Goal: Task Accomplishment & Management: Complete application form

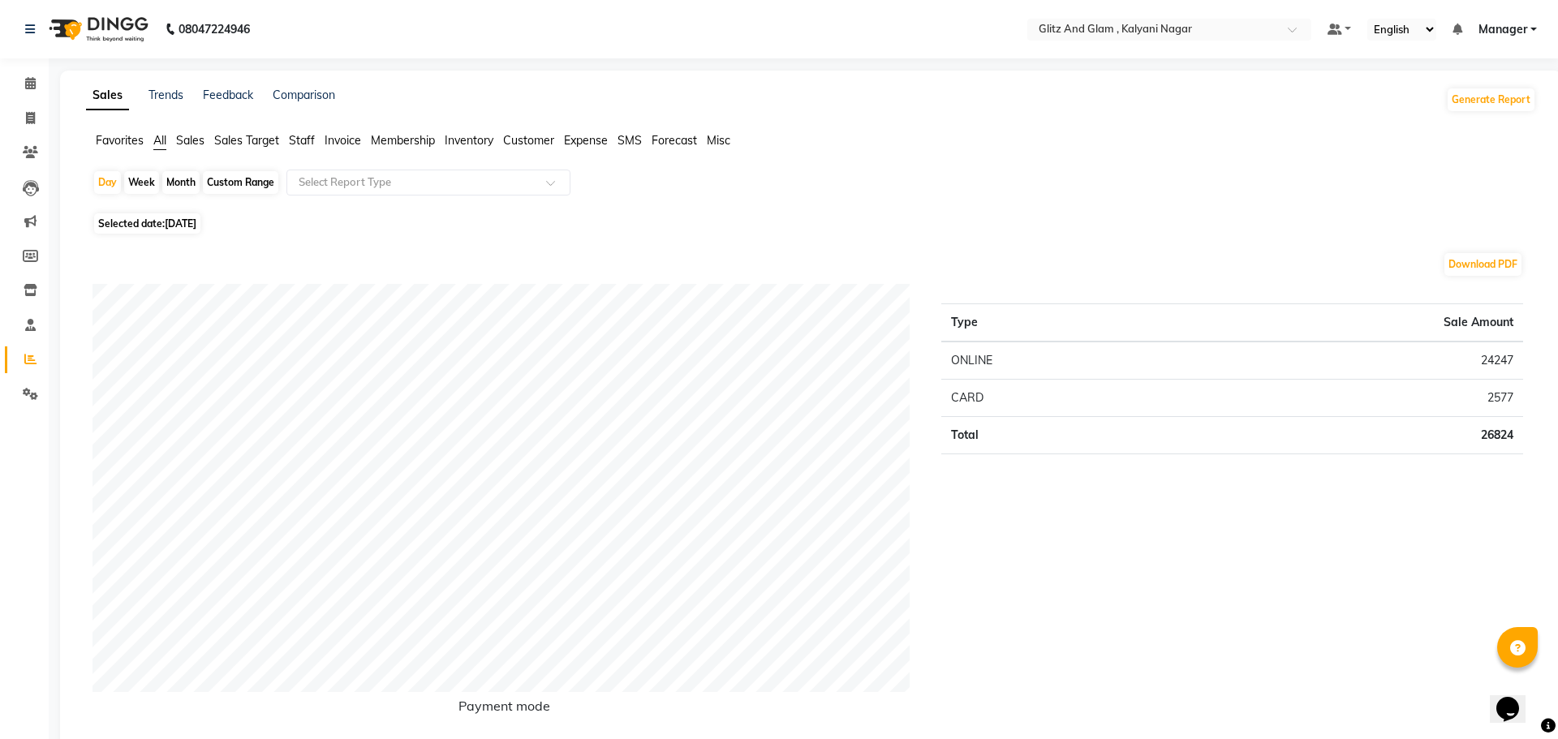
select select "7347"
select select "service"
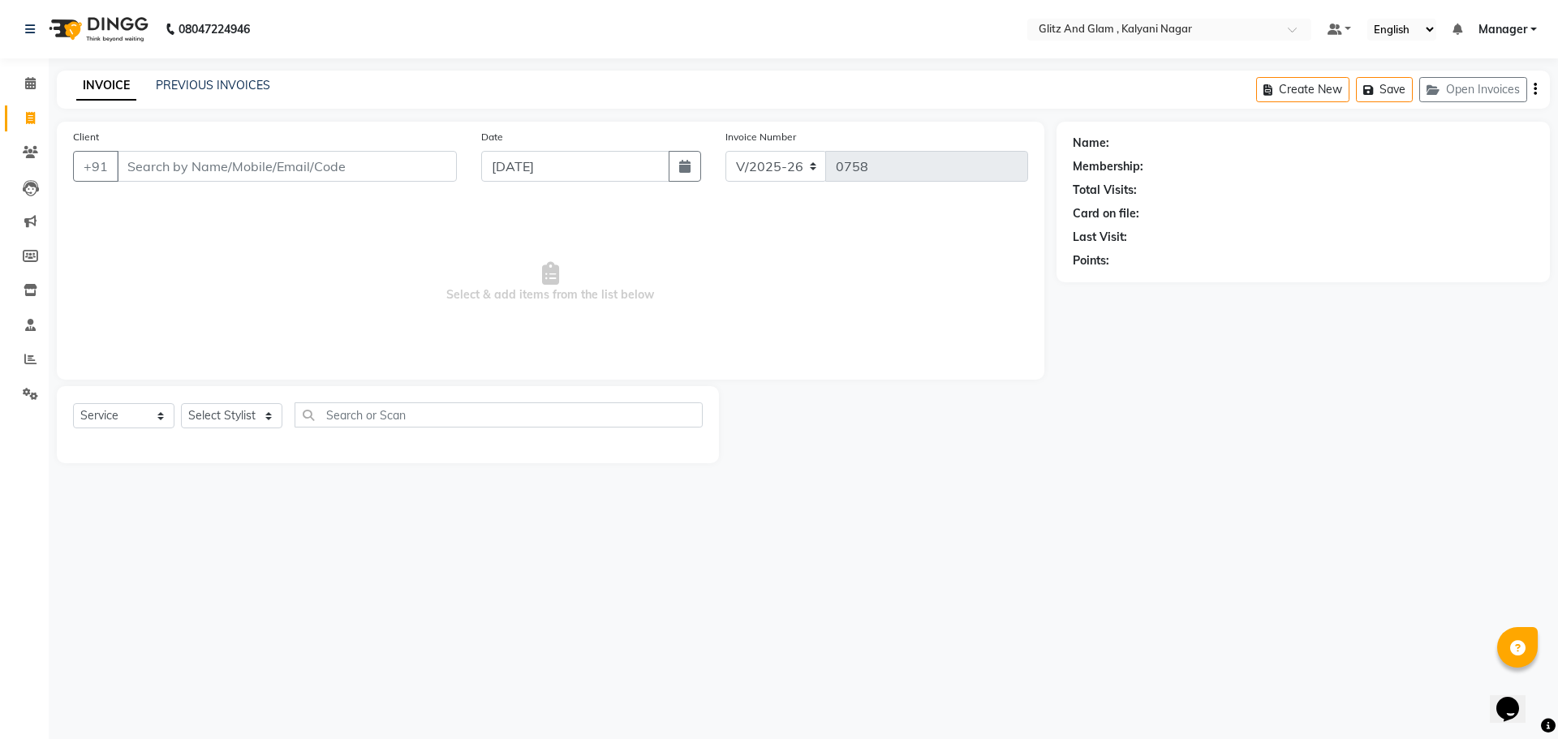
click at [436, 151] on input "Client" at bounding box center [287, 166] width 340 height 31
click at [431, 157] on input "Client" at bounding box center [287, 166] width 340 height 31
click at [221, 415] on select "Select Stylist [PERSON_NAME] [PERSON_NAME] [PERSON_NAME] [PERSON_NAME] [PERSON_…" at bounding box center [231, 415] width 101 height 25
select select "65893"
click at [181, 403] on select "Select Stylist [PERSON_NAME] [PERSON_NAME] [PERSON_NAME] [PERSON_NAME] [PERSON_…" at bounding box center [231, 415] width 101 height 25
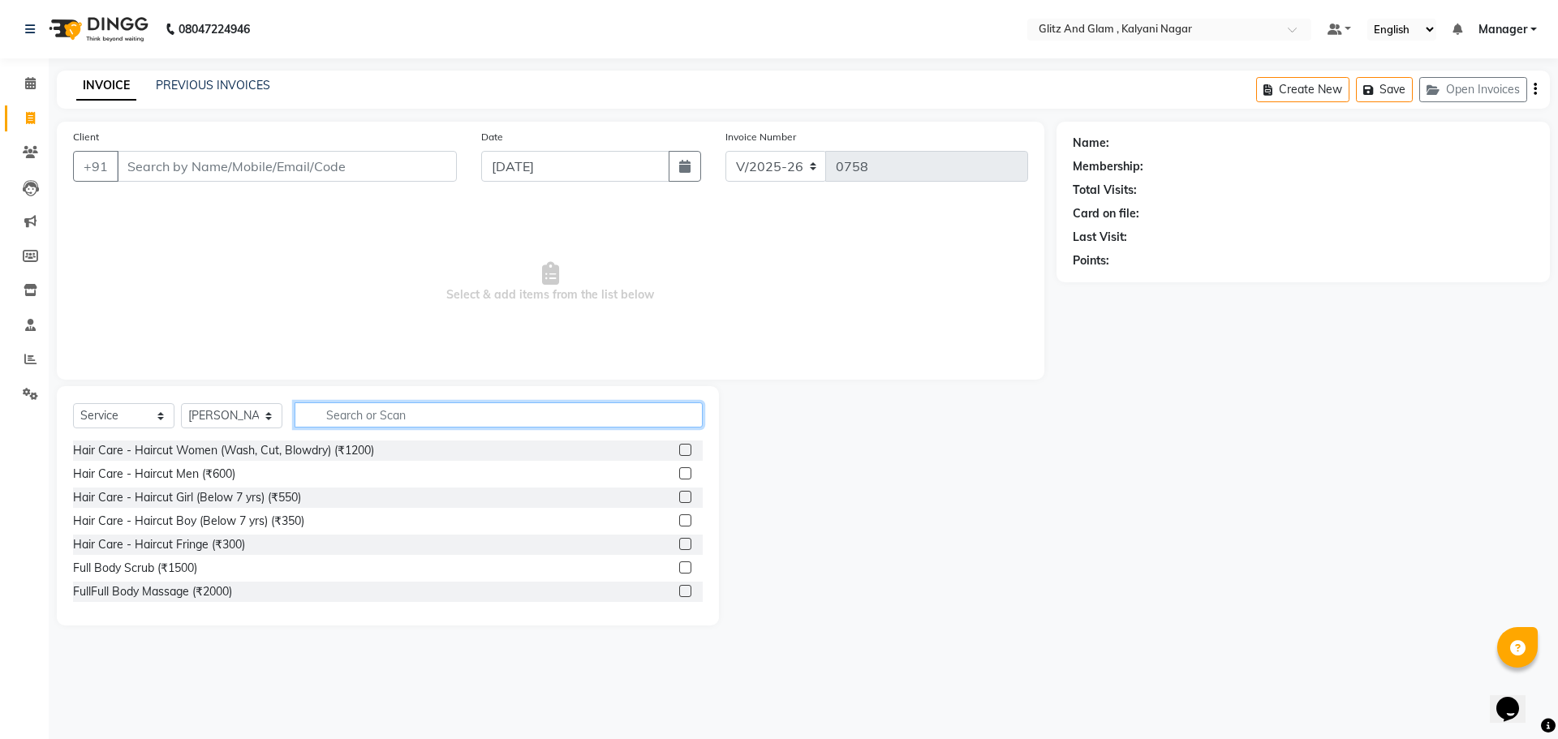
click at [411, 409] on input "text" at bounding box center [498, 414] width 408 height 25
type input "hai"
click at [679, 448] on label at bounding box center [685, 450] width 12 height 12
click at [679, 448] on input "checkbox" at bounding box center [684, 450] width 11 height 11
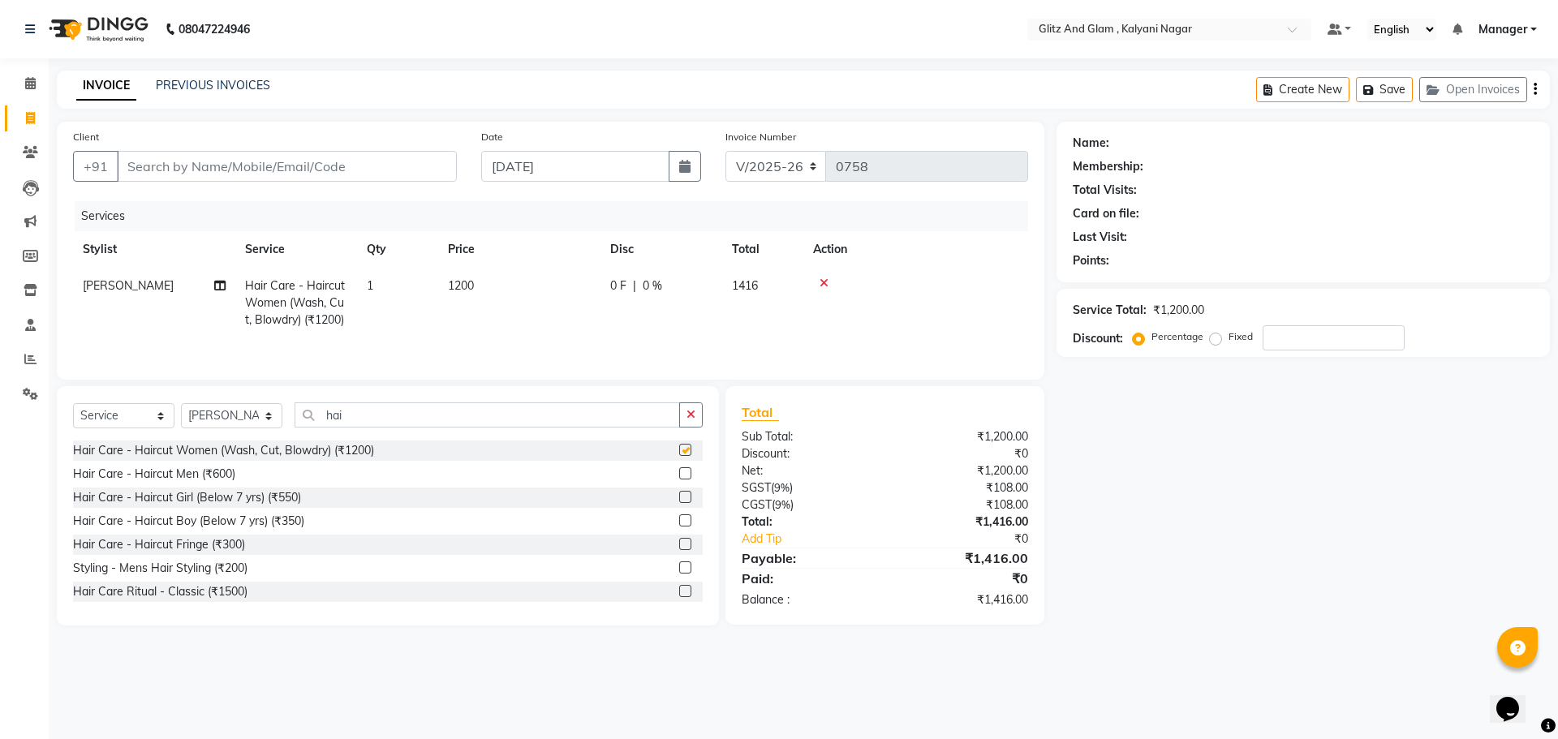
checkbox input "false"
click at [1285, 342] on input "number" at bounding box center [1333, 337] width 142 height 25
type input "30"
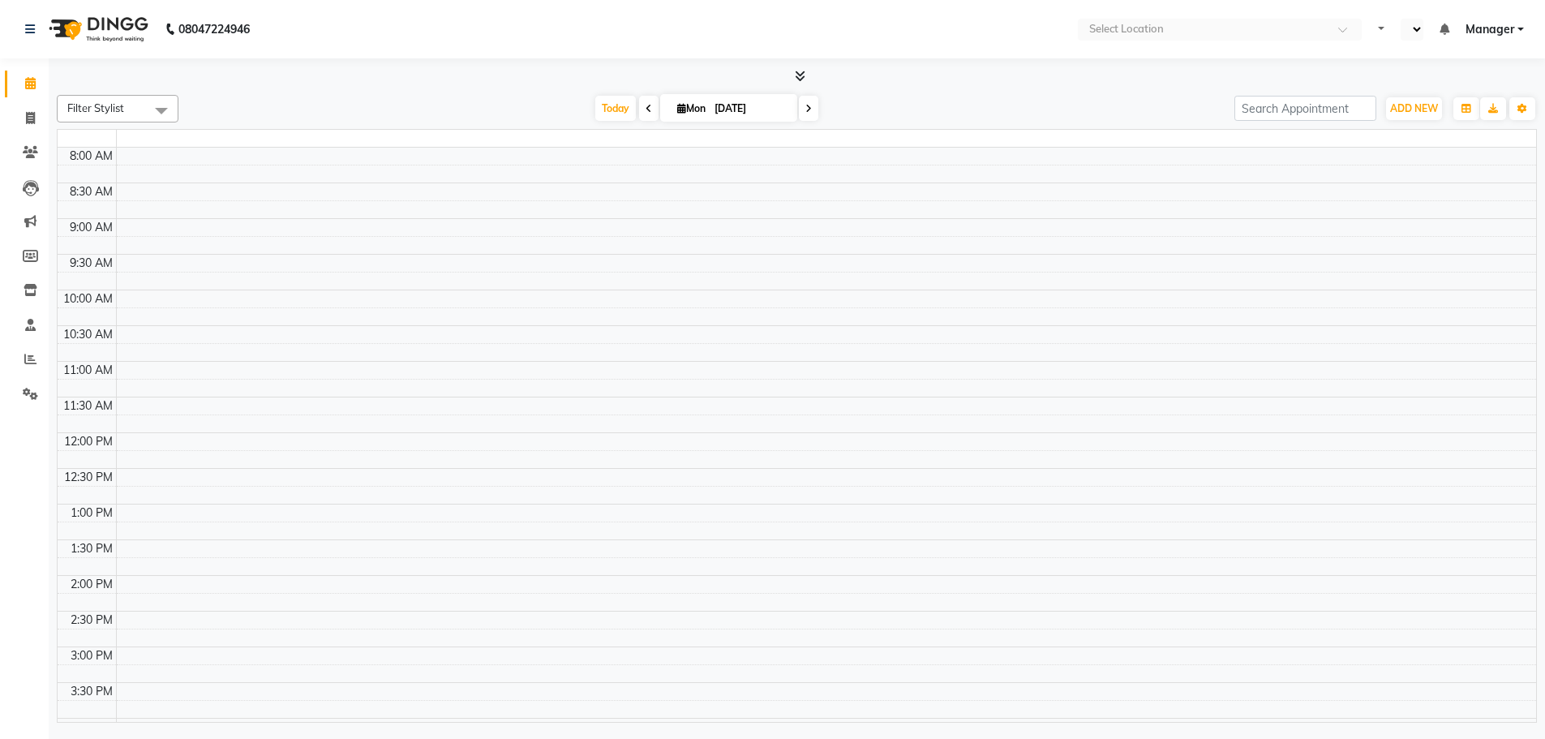
select select "en"
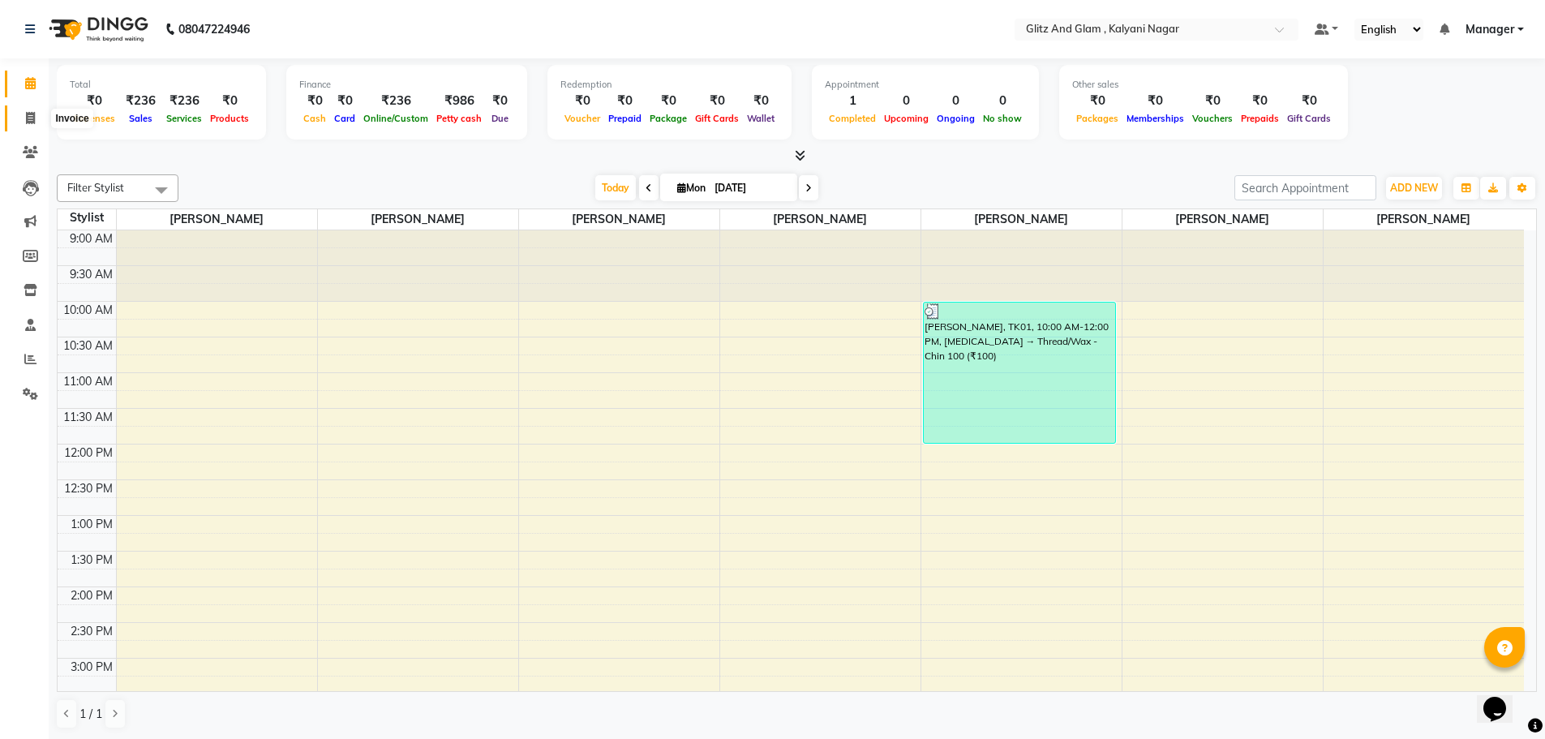
click at [24, 112] on span at bounding box center [30, 119] width 28 height 19
select select "service"
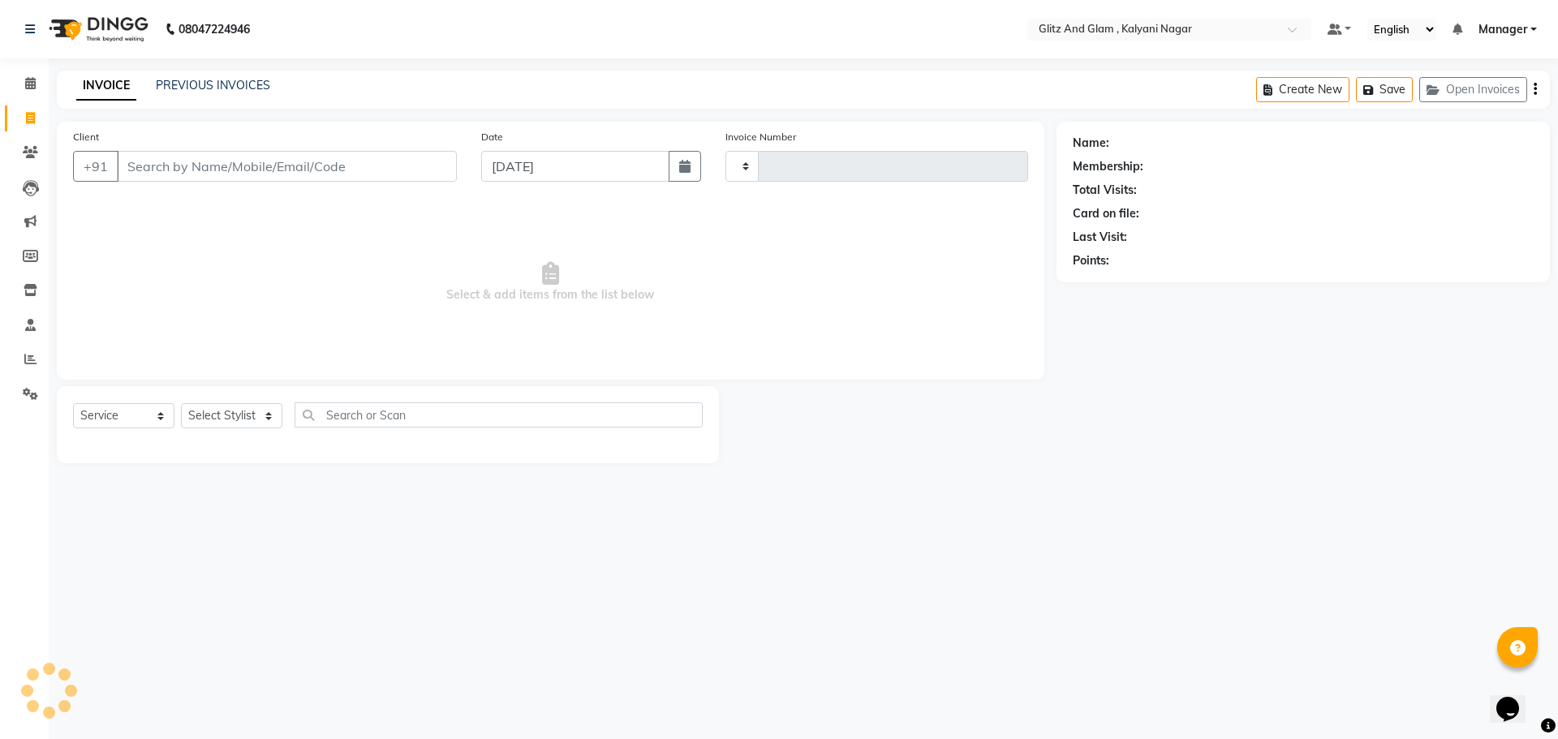
type input "0758"
select select "7347"
click at [237, 410] on select "Select Stylist [PERSON_NAME] [PERSON_NAME] [PERSON_NAME] [PERSON_NAME] [PERSON_…" at bounding box center [231, 415] width 101 height 25
select select "65895"
click at [181, 403] on select "Select Stylist [PERSON_NAME] [PERSON_NAME] [PERSON_NAME] [PERSON_NAME] [PERSON_…" at bounding box center [231, 415] width 101 height 25
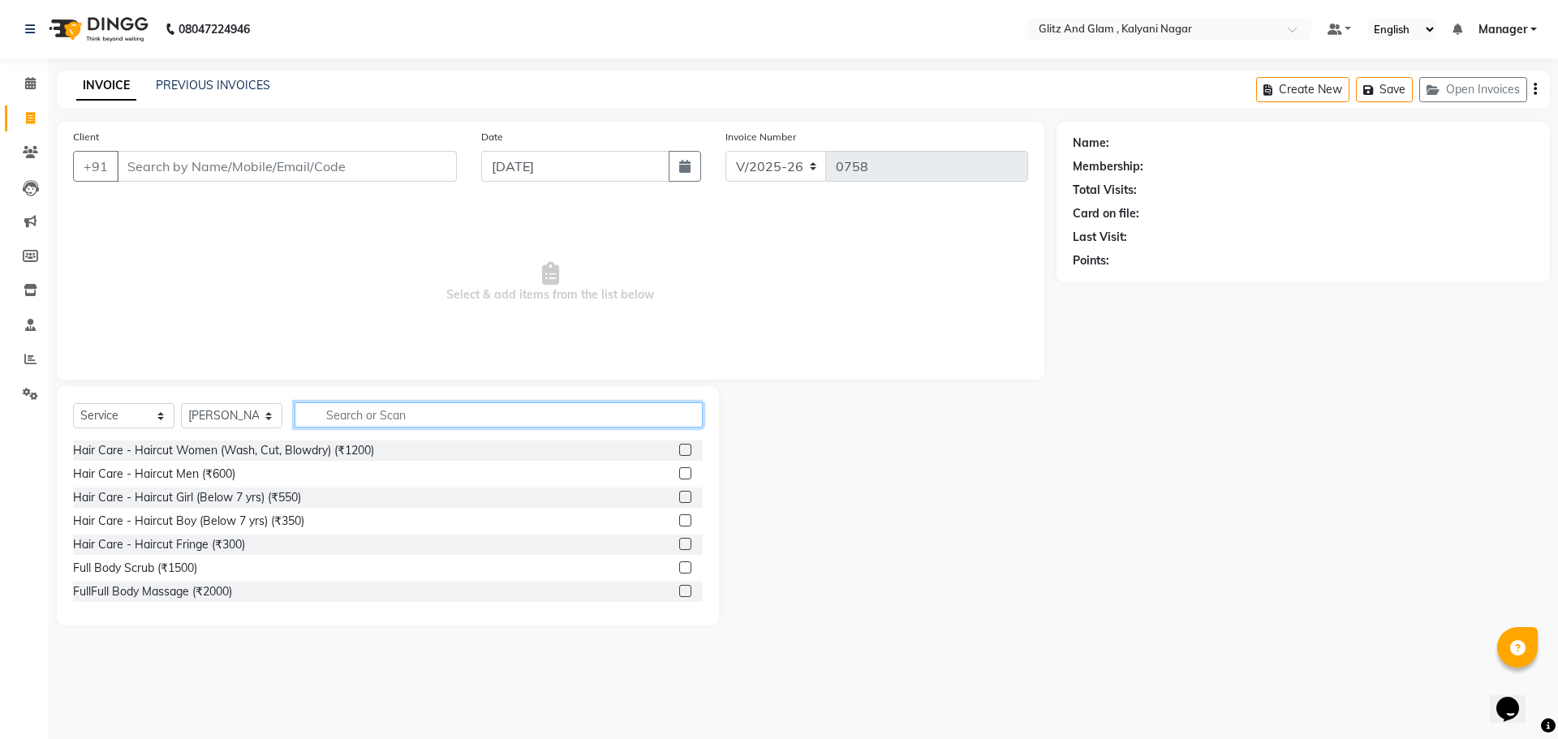
click at [361, 418] on input "text" at bounding box center [498, 414] width 408 height 25
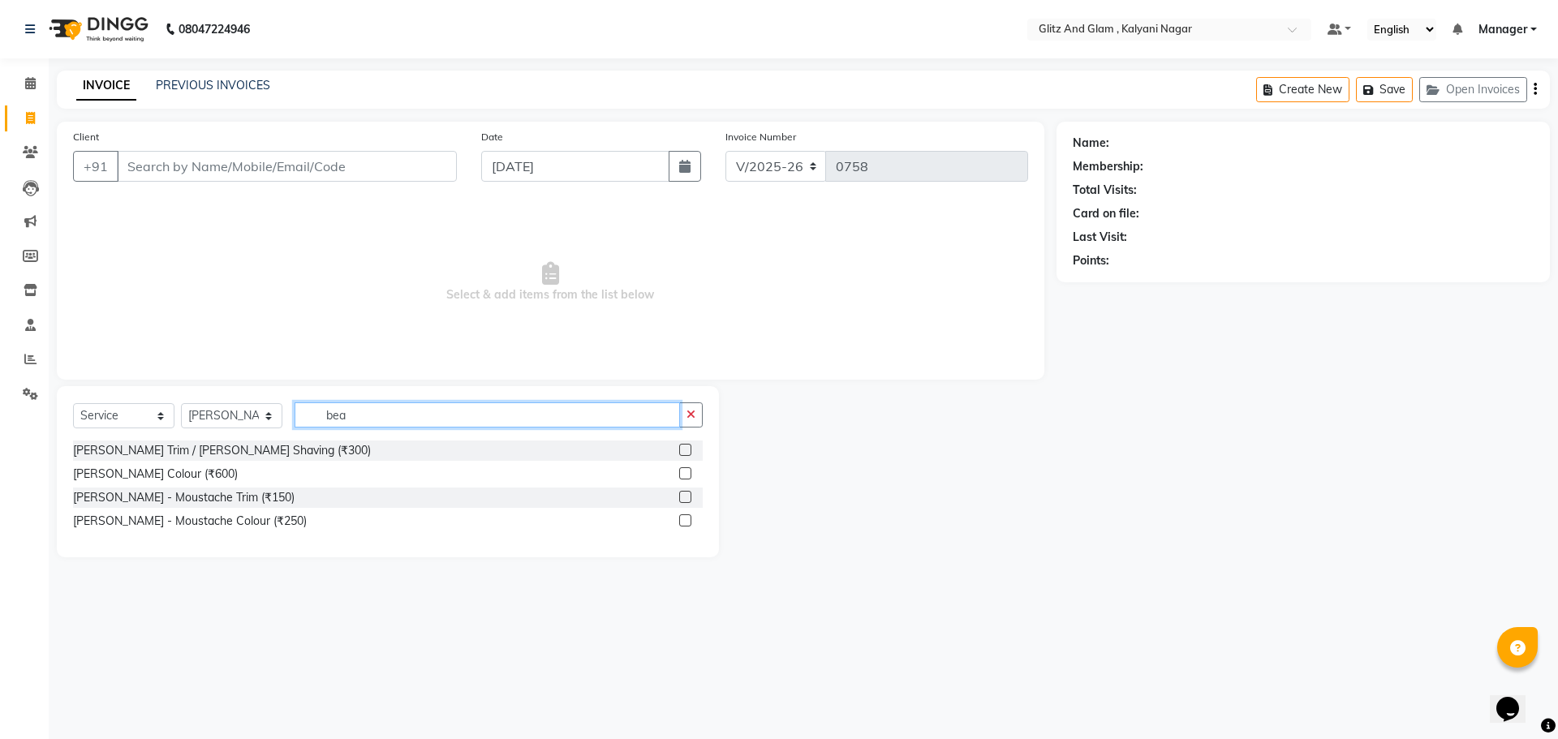
type input "bea"
click at [682, 448] on label at bounding box center [685, 450] width 12 height 12
click at [682, 448] on input "checkbox" at bounding box center [684, 450] width 11 height 11
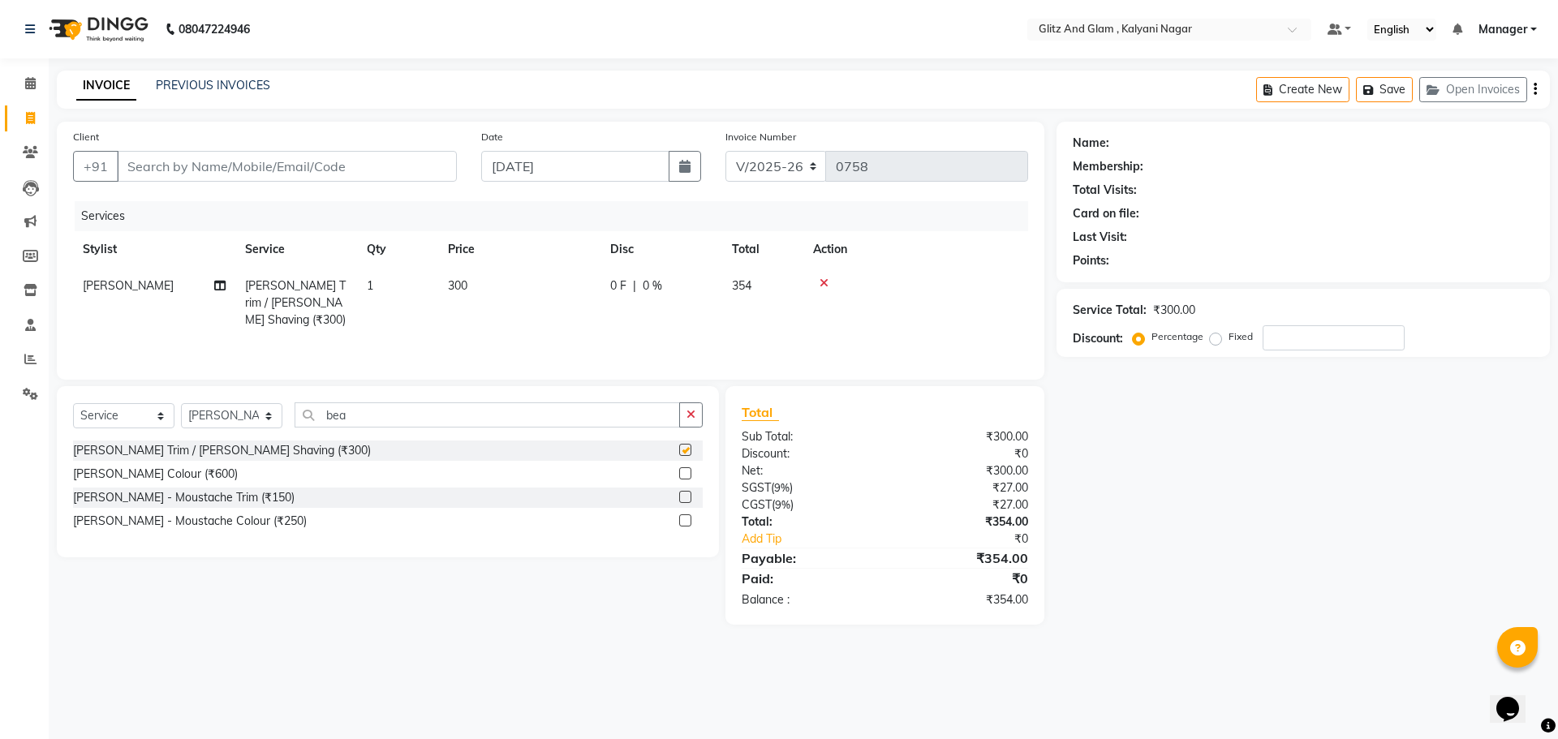
checkbox input "false"
click at [282, 173] on input "Client" at bounding box center [287, 166] width 340 height 31
type input "8"
type input "0"
type input "8447652171"
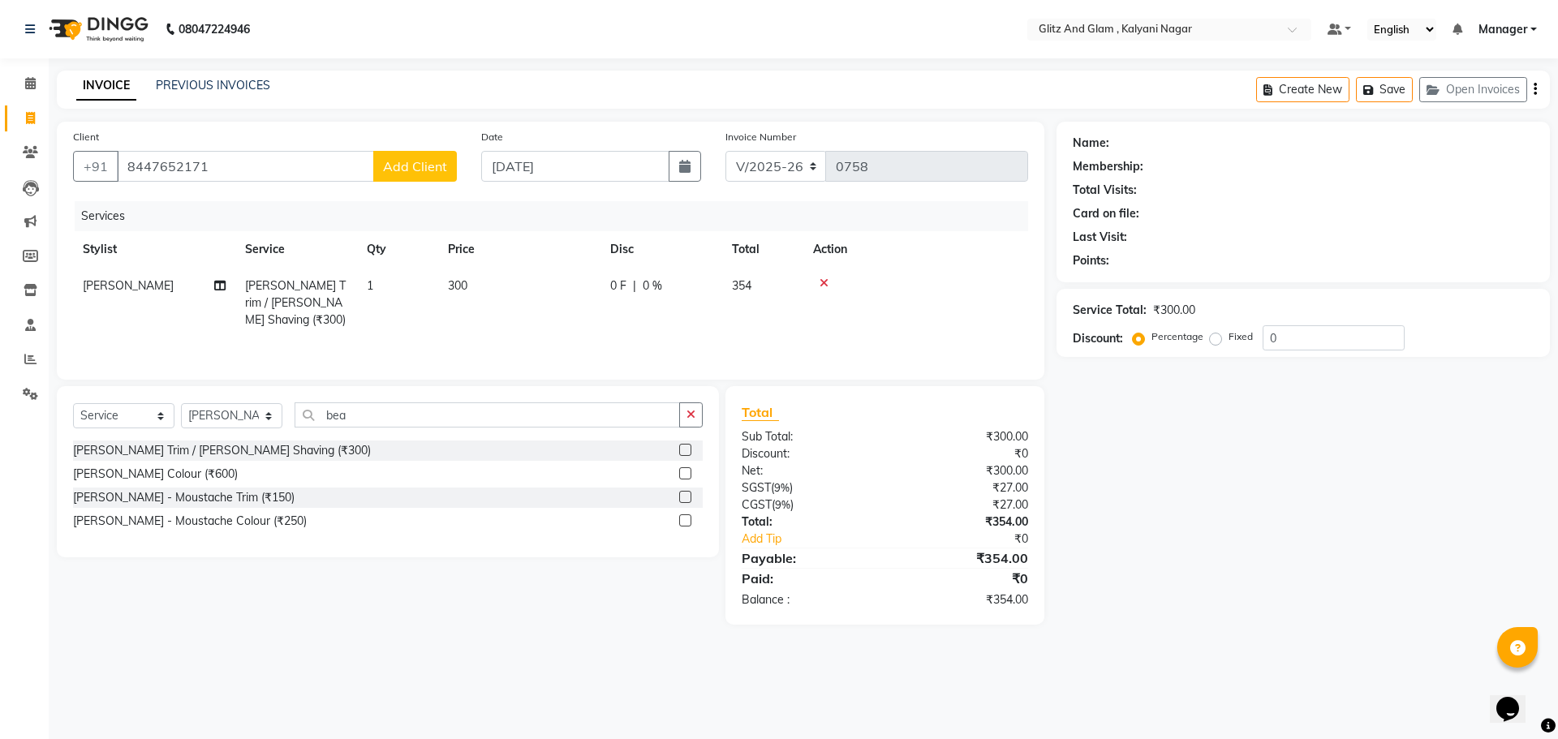
click at [422, 170] on span "Add Client" at bounding box center [415, 166] width 64 height 16
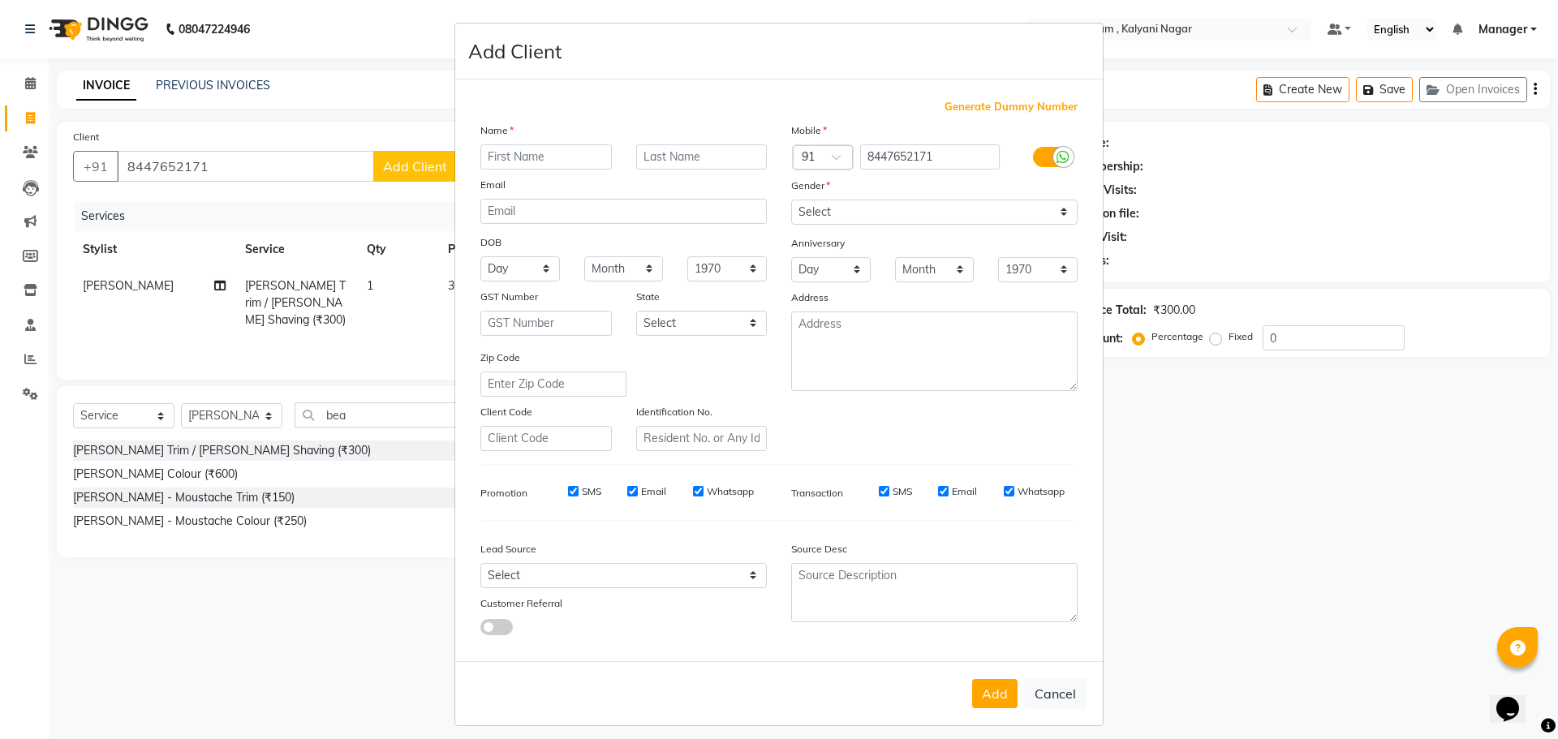
click at [524, 156] on input "text" at bounding box center [545, 156] width 131 height 25
type input "[PERSON_NAME]"
click at [678, 151] on input "text" at bounding box center [701, 156] width 131 height 25
type input "singh"
click at [873, 217] on select "Select [DEMOGRAPHIC_DATA] [DEMOGRAPHIC_DATA] Other Prefer Not To Say" at bounding box center [934, 212] width 286 height 25
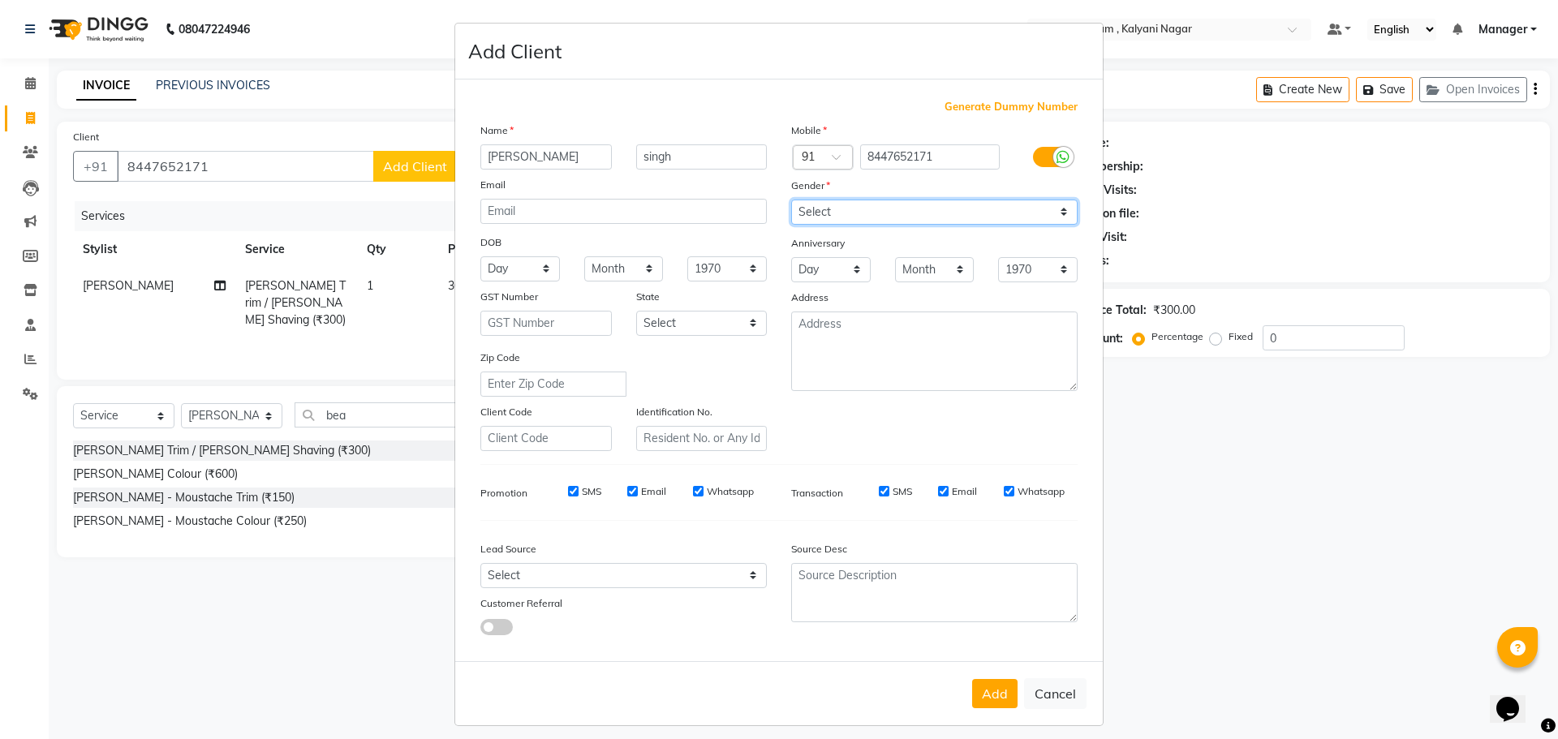
select select "[DEMOGRAPHIC_DATA]"
click at [791, 200] on select "Select [DEMOGRAPHIC_DATA] [DEMOGRAPHIC_DATA] Other Prefer Not To Say" at bounding box center [934, 212] width 286 height 25
click at [987, 696] on button "Add" at bounding box center [994, 693] width 45 height 29
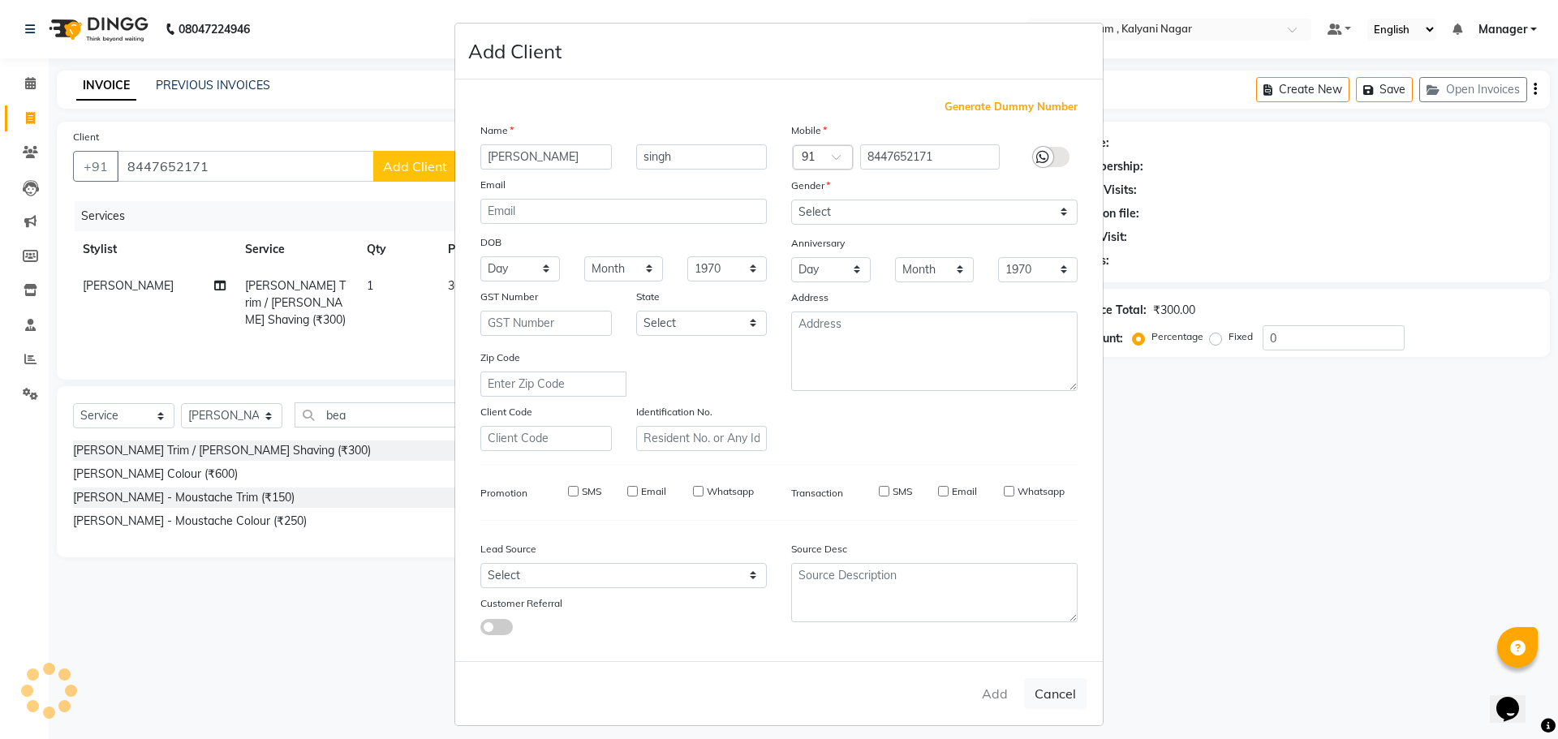
select select
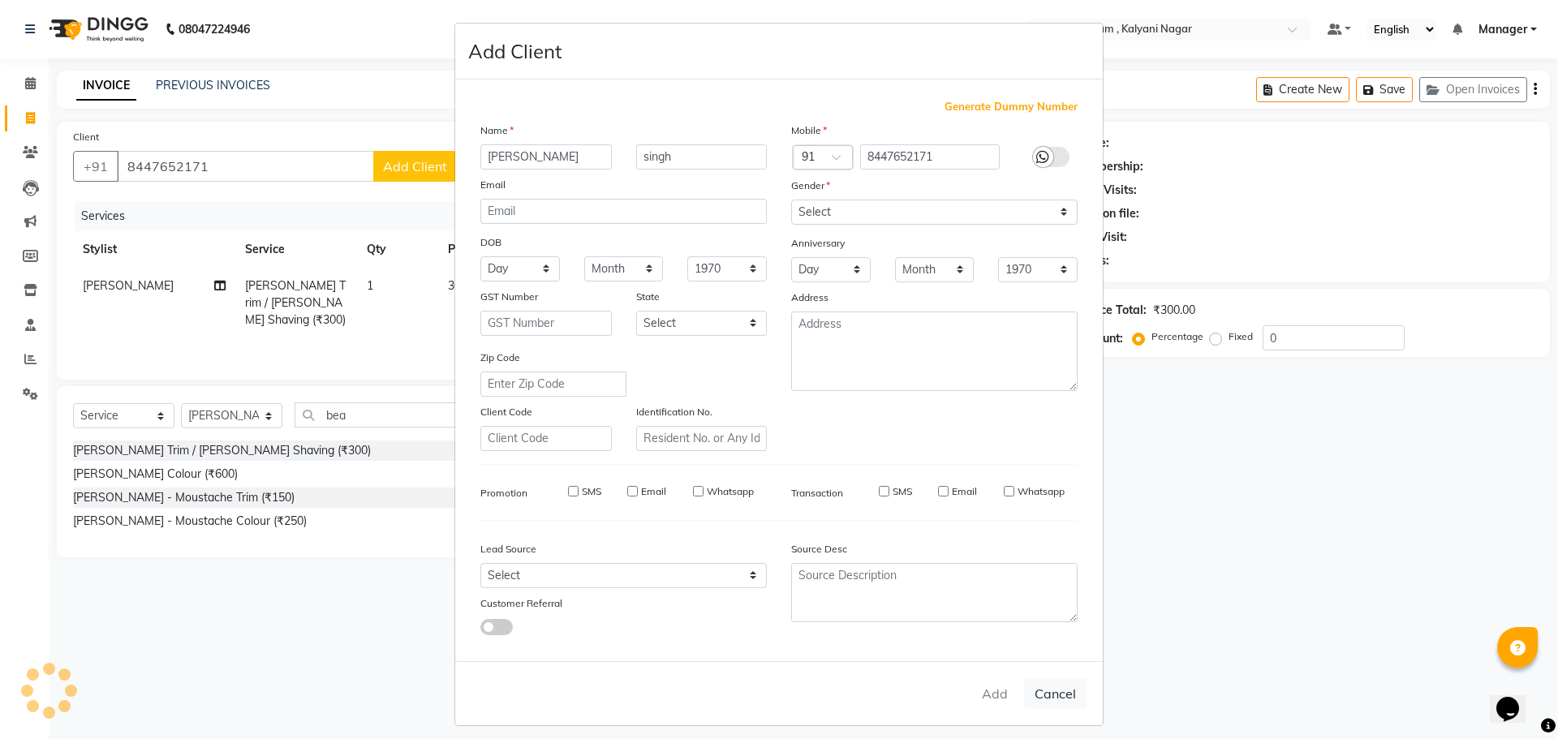
select select
checkbox input "false"
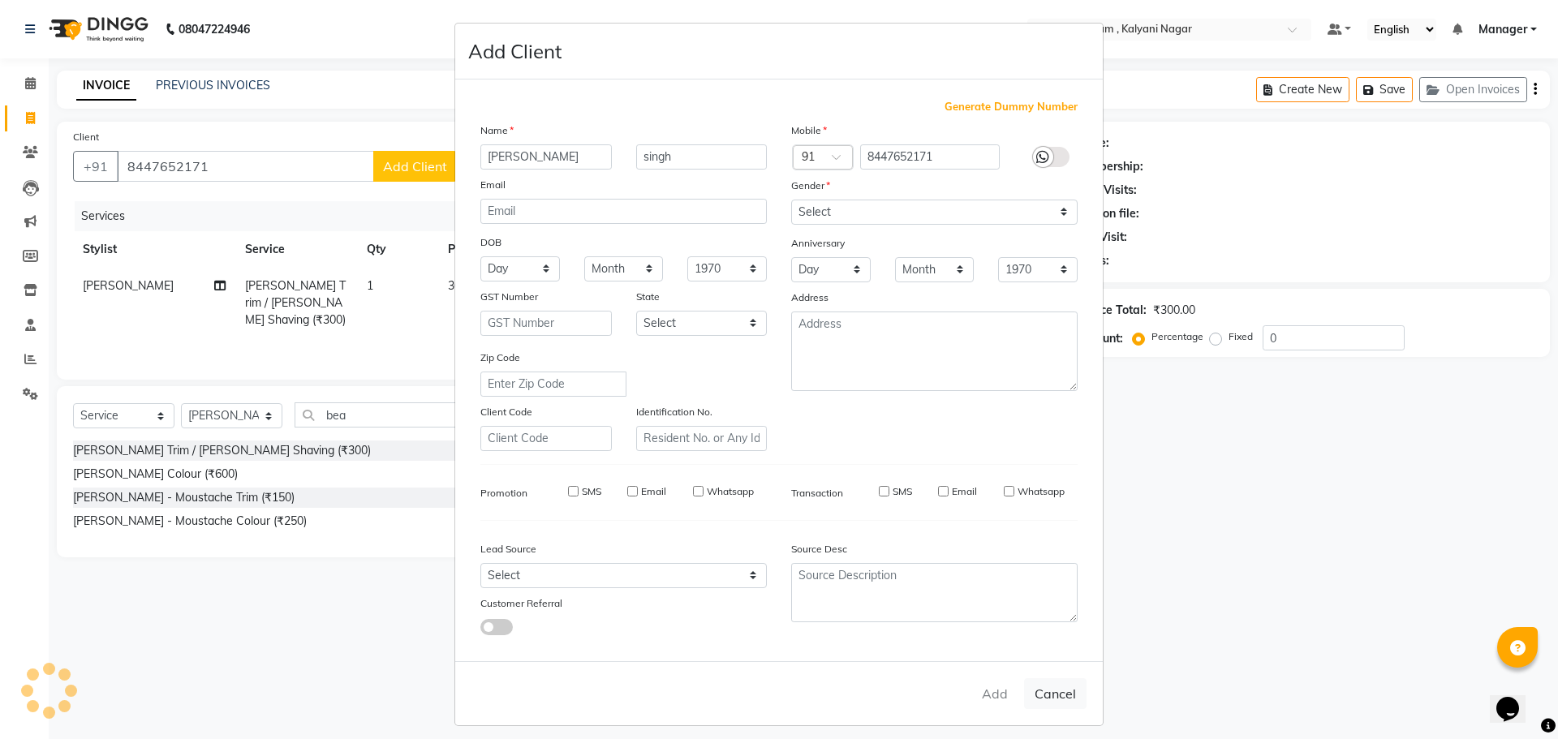
checkbox input "false"
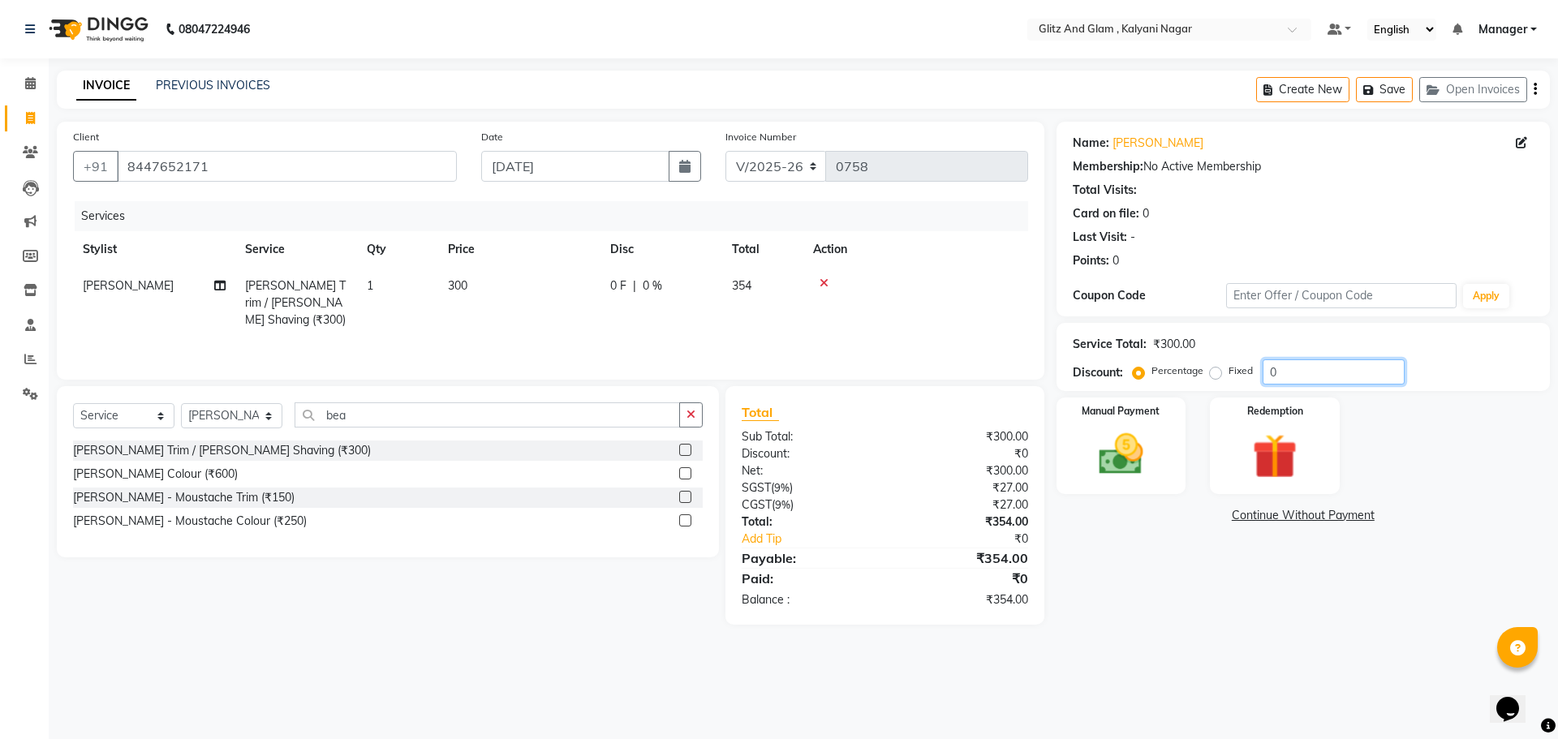
click at [1285, 379] on input "0" at bounding box center [1333, 371] width 142 height 25
type input "20"
click at [247, 418] on select "Select Stylist [PERSON_NAME] [PERSON_NAME] [PERSON_NAME] [PERSON_NAME] [PERSON_…" at bounding box center [231, 415] width 101 height 25
click at [181, 403] on select "Select Stylist [PERSON_NAME] [PERSON_NAME] [PERSON_NAME] [PERSON_NAME] [PERSON_…" at bounding box center [231, 415] width 101 height 25
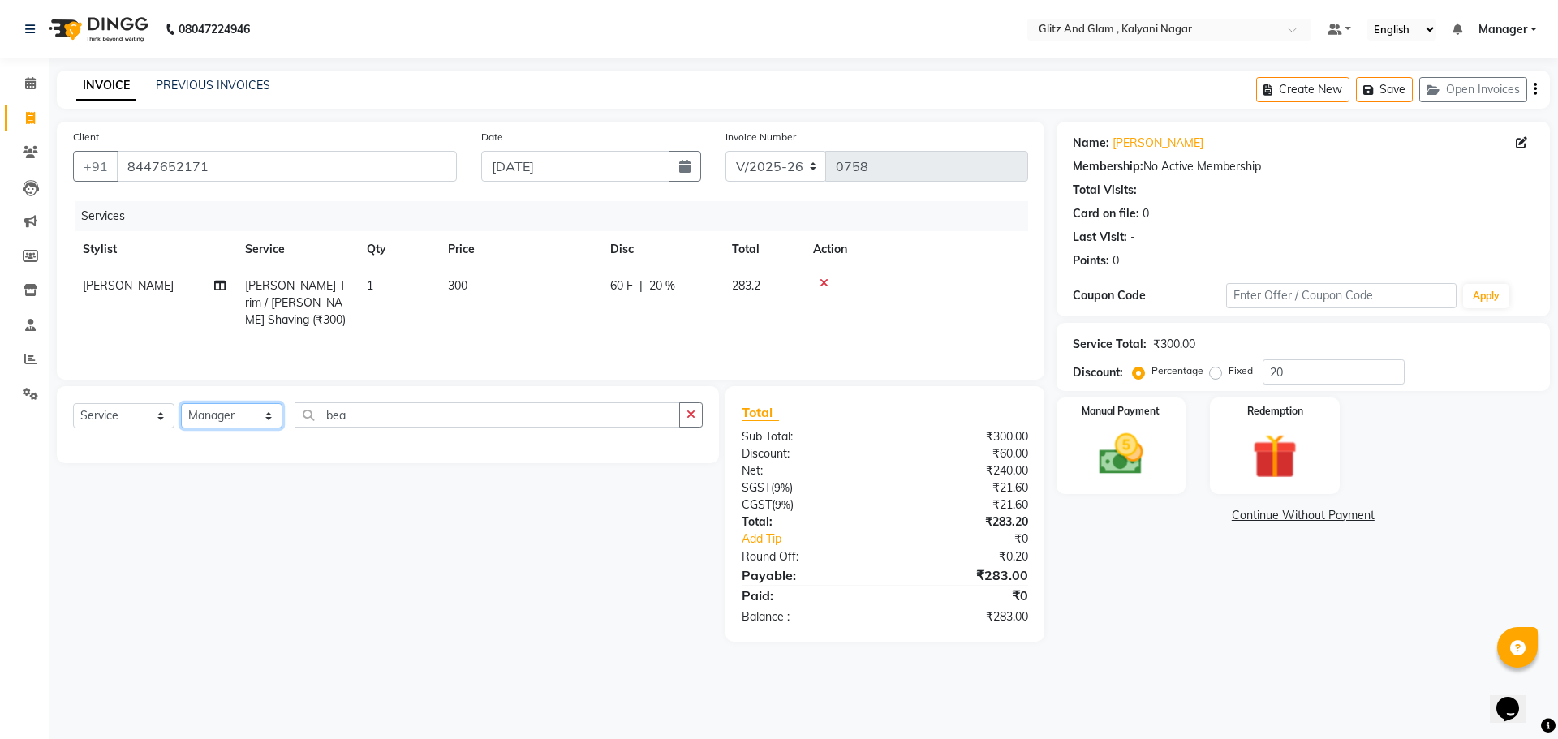
click at [204, 415] on select "Select Stylist [PERSON_NAME] [PERSON_NAME] [PERSON_NAME] [PERSON_NAME] [PERSON_…" at bounding box center [231, 415] width 101 height 25
select select "65895"
click at [181, 403] on select "Select Stylist [PERSON_NAME] [PERSON_NAME] [PERSON_NAME] [PERSON_NAME] [PERSON_…" at bounding box center [231, 415] width 101 height 25
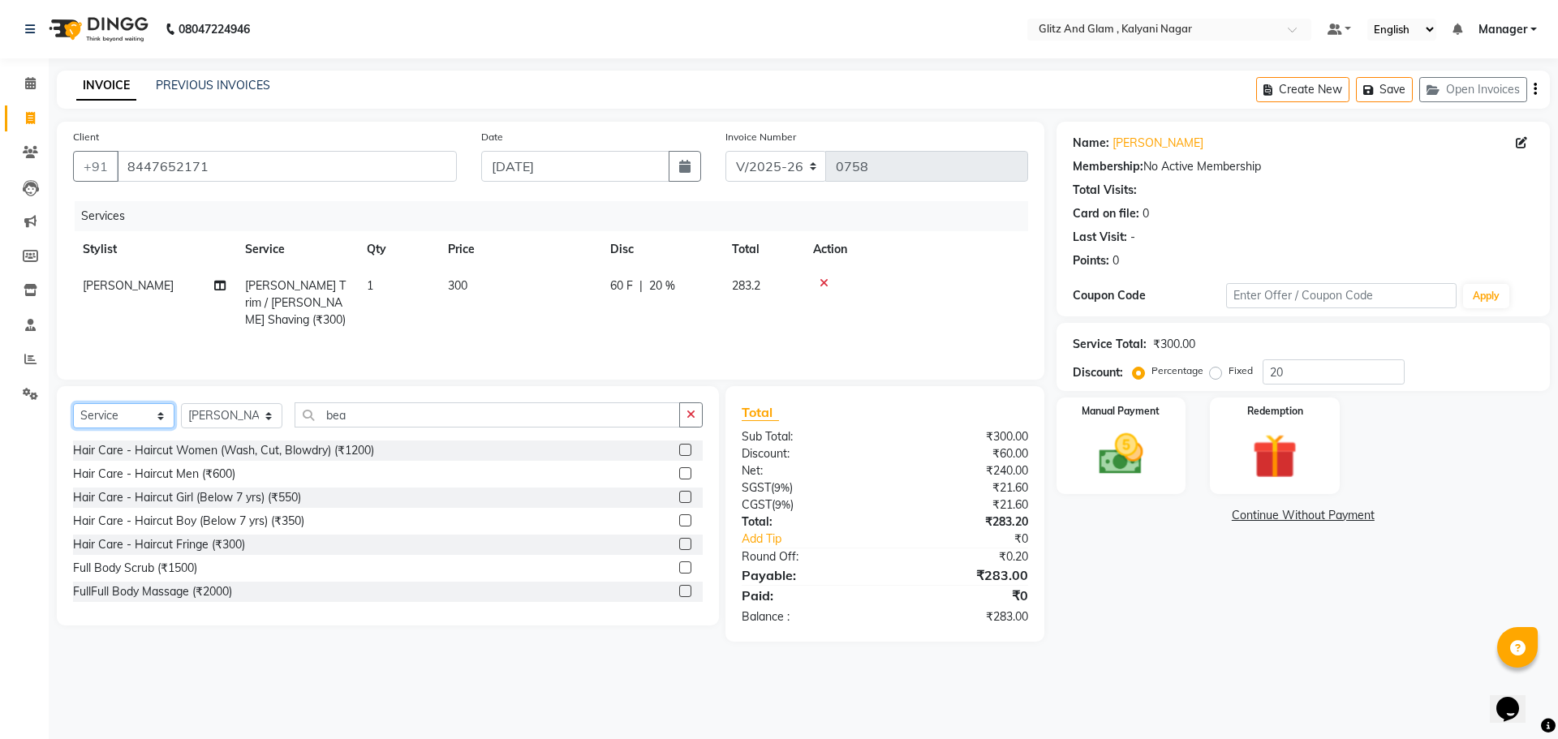
click at [140, 413] on select "Select Service Product Membership Package Voucher Prepaid Gift Card" at bounding box center [123, 415] width 101 height 25
click at [73, 403] on select "Select Service Product Membership Package Voucher Prepaid Gift Card" at bounding box center [123, 415] width 101 height 25
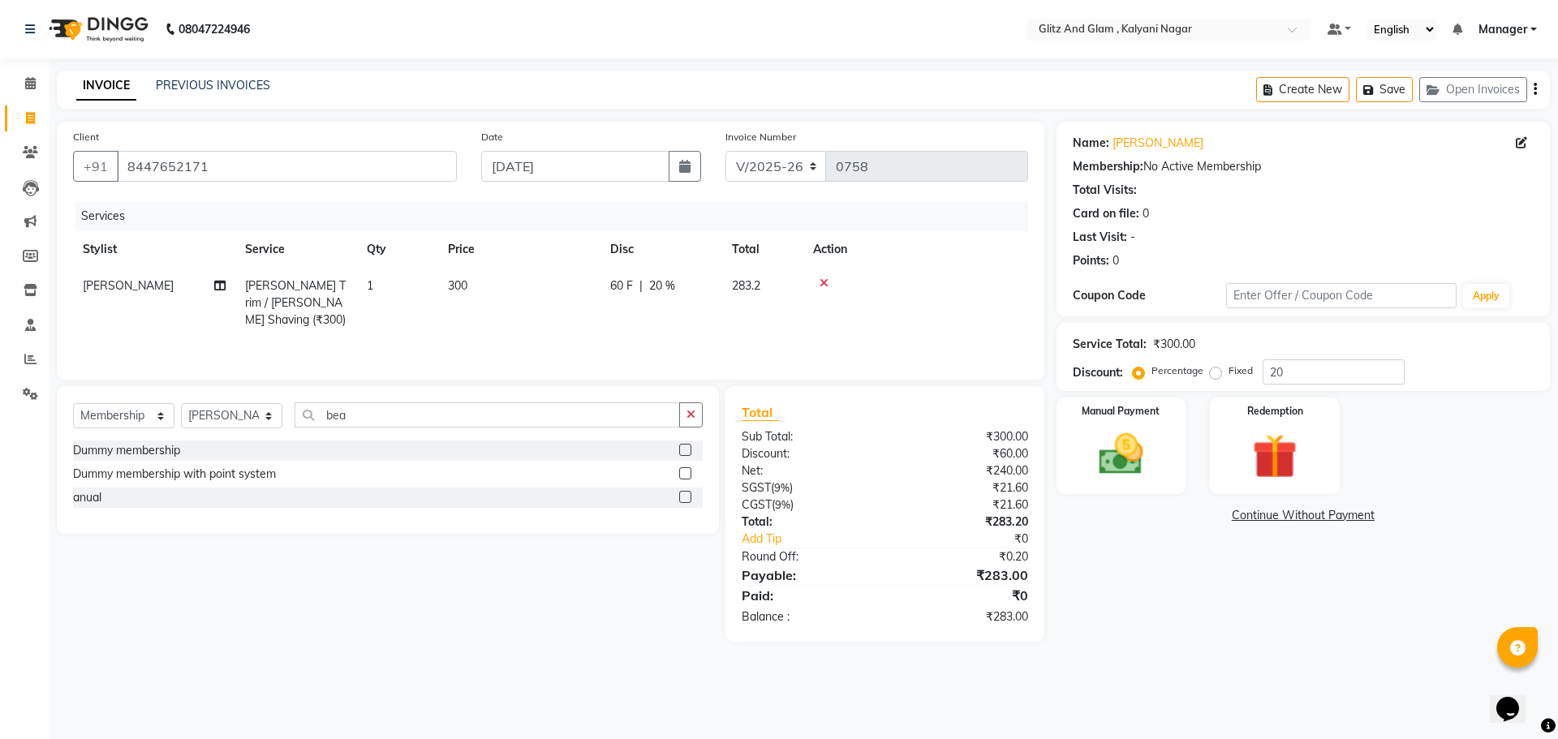
click at [683, 498] on label at bounding box center [685, 497] width 12 height 12
click at [683, 498] on input "checkbox" at bounding box center [684, 497] width 11 height 11
select select "select"
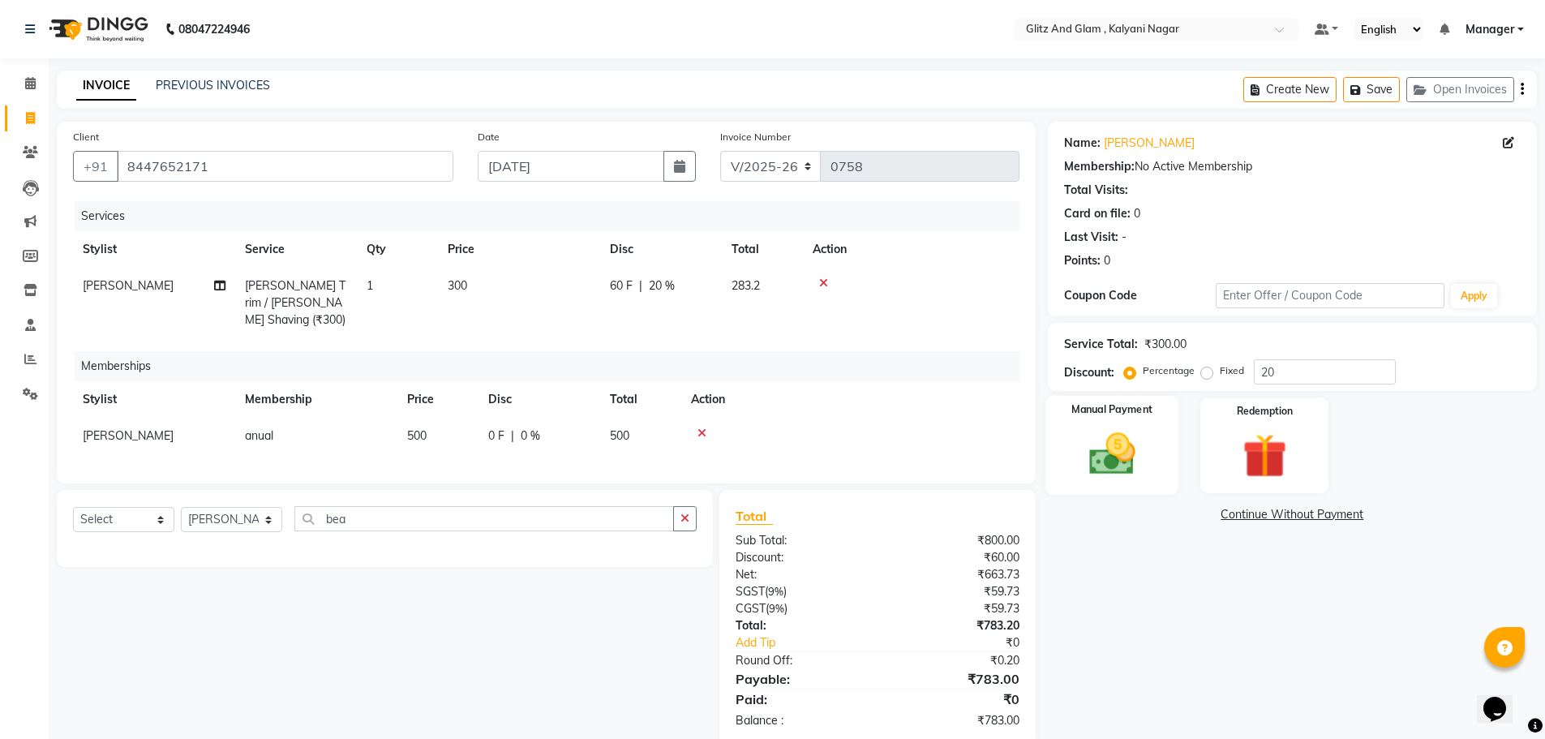
click at [1128, 445] on img at bounding box center [1112, 454] width 75 height 53
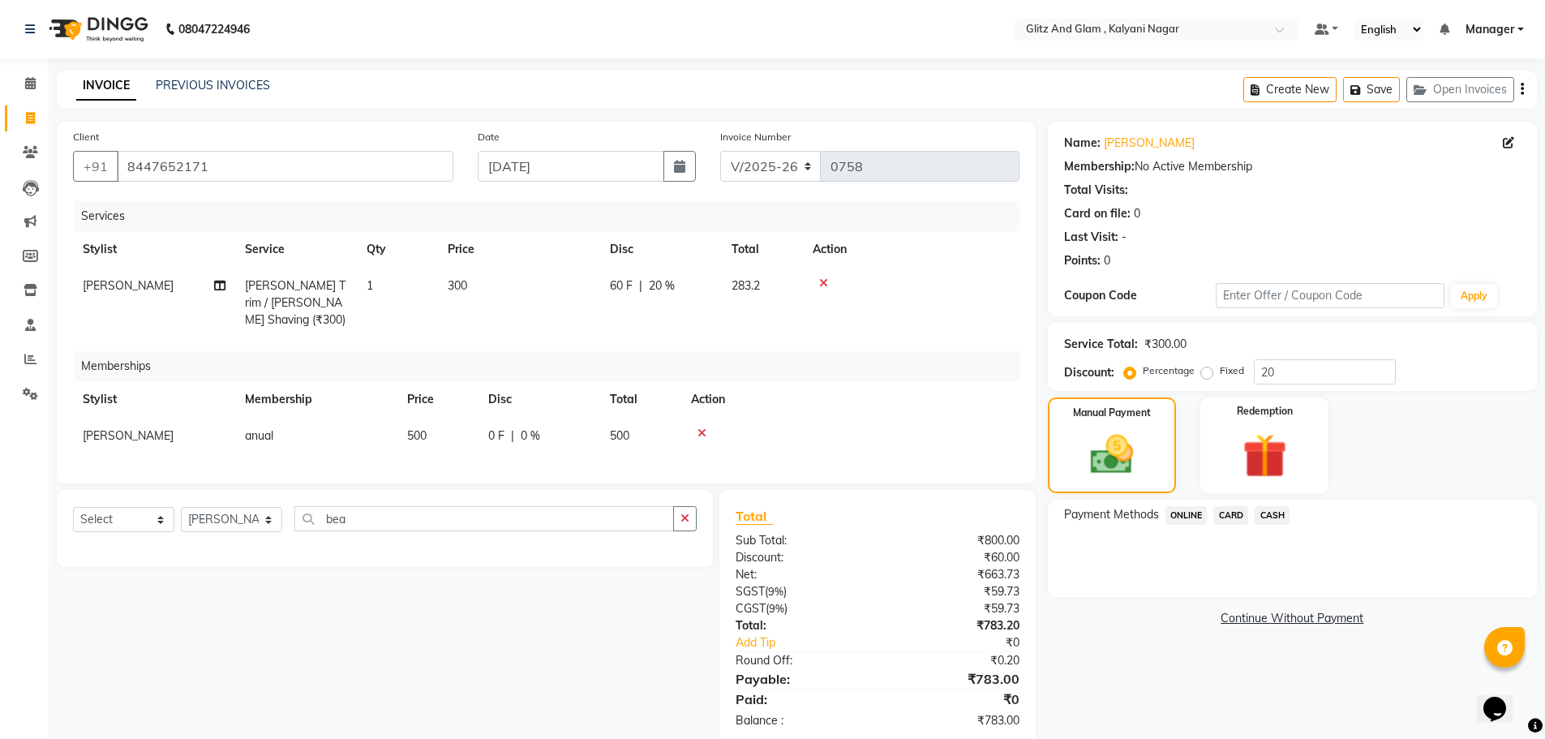
click at [1188, 521] on span "ONLINE" at bounding box center [1187, 515] width 42 height 19
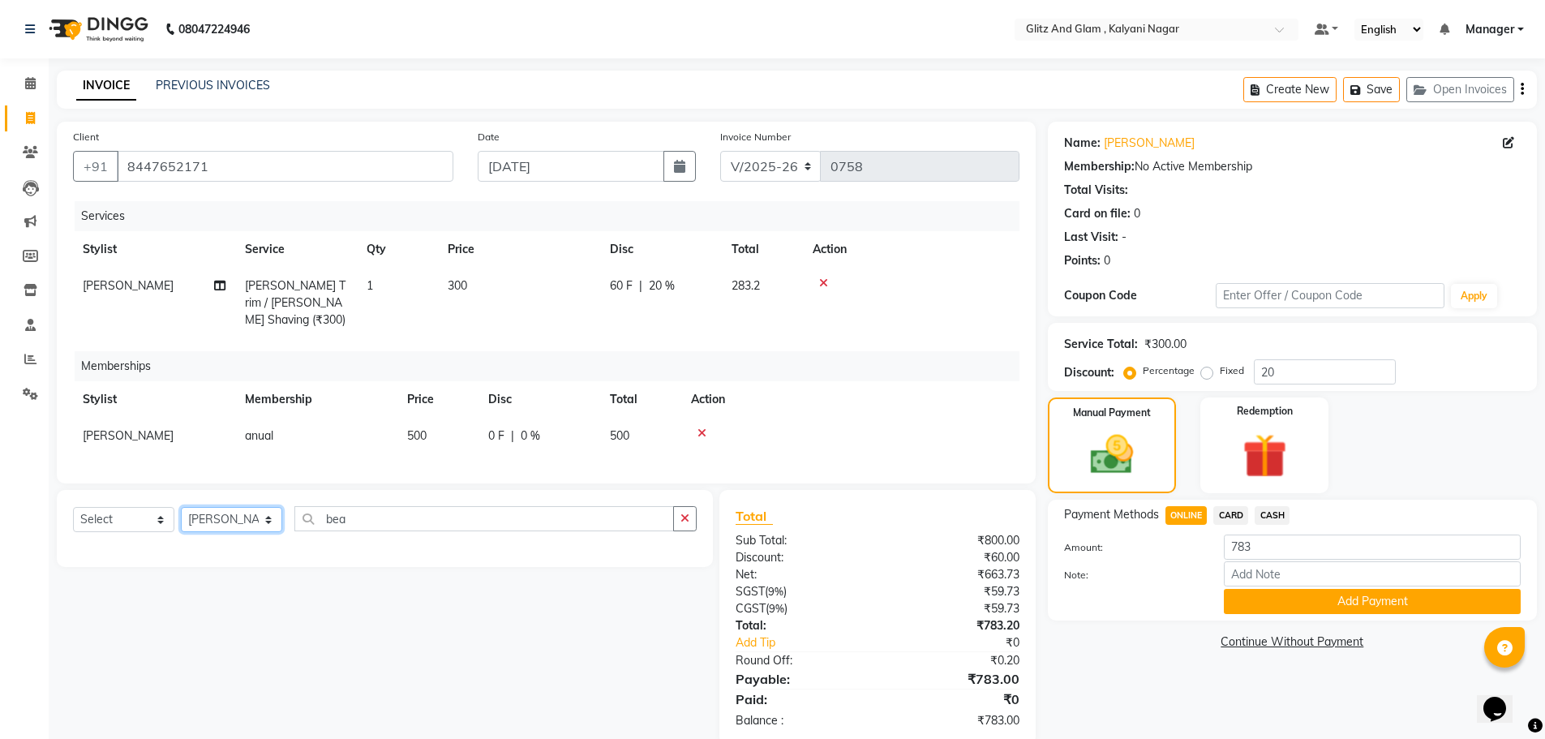
click at [254, 532] on select "Select Stylist [PERSON_NAME] [PERSON_NAME] [PERSON_NAME] [PERSON_NAME] [PERSON_…" at bounding box center [231, 519] width 101 height 25
select select "74027"
click at [181, 519] on select "Select Stylist [PERSON_NAME] [PERSON_NAME] [PERSON_NAME] [PERSON_NAME] [PERSON_…" at bounding box center [231, 519] width 101 height 25
click at [1334, 604] on button "Add Payment" at bounding box center [1372, 601] width 297 height 25
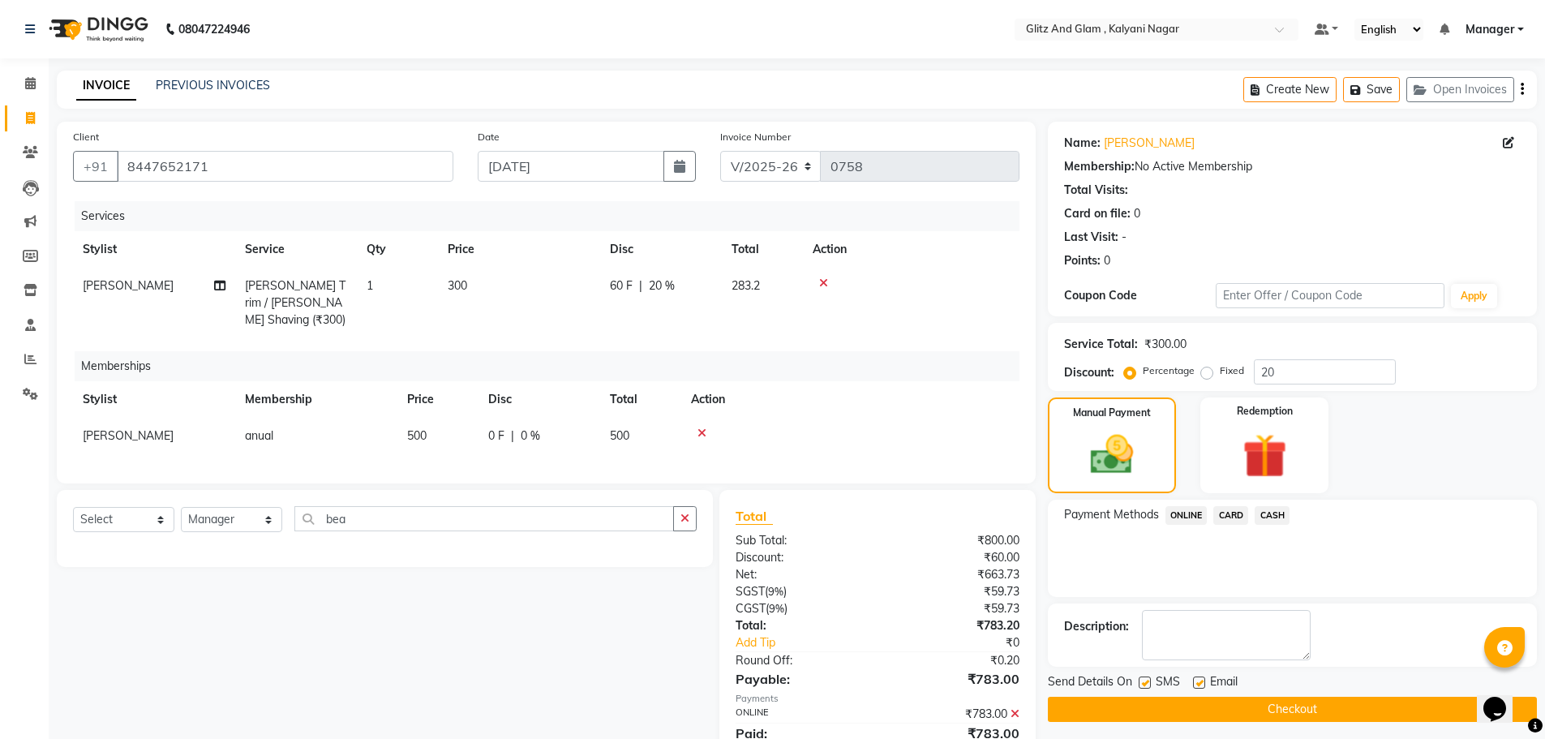
click at [1188, 703] on button "Checkout" at bounding box center [1292, 709] width 489 height 25
